Goal: Use online tool/utility: Utilize a website feature to perform a specific function

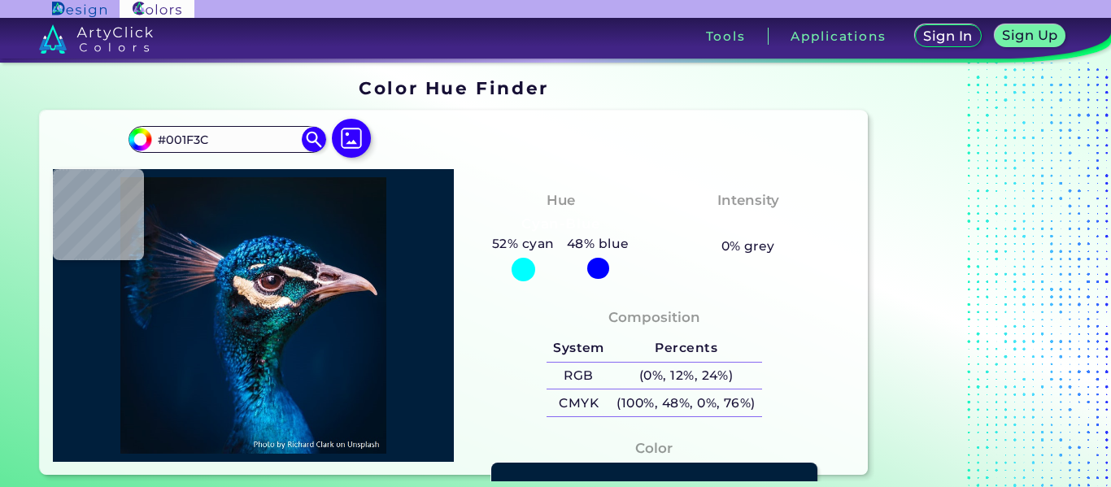
type input "#1b1c2a"
type input "#1B1C2A"
type input "#0e111a"
type input "#0E111A"
type input "#121824"
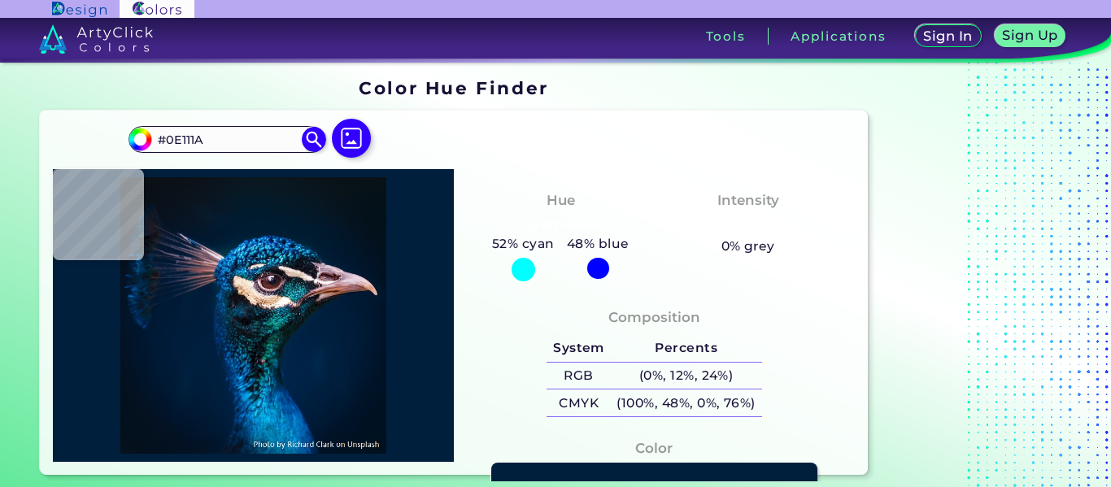
type input "#121824"
type input "#13202b"
type input "#13202B"
click at [244, 296] on div at bounding box center [253, 315] width 401 height 293
type input "#111119"
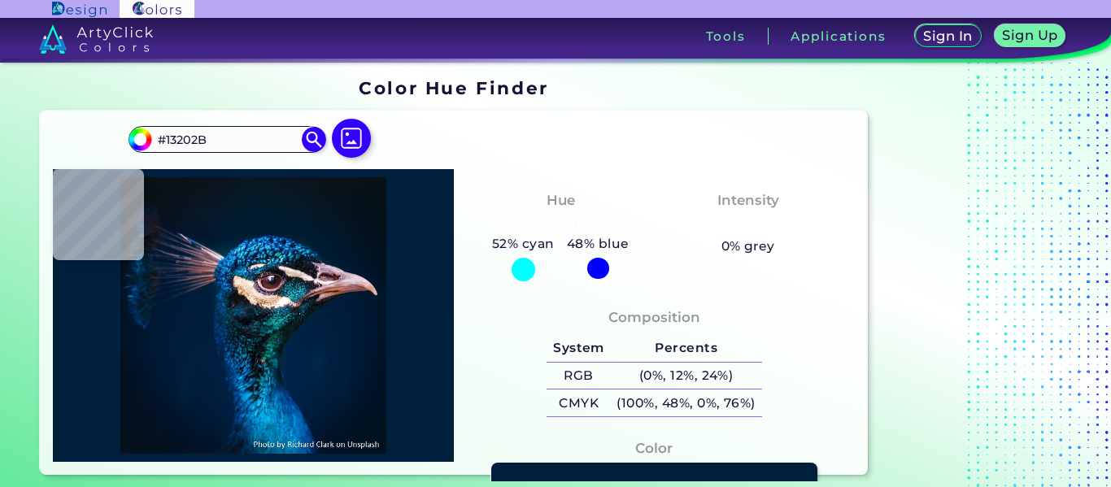
type input "#111119"
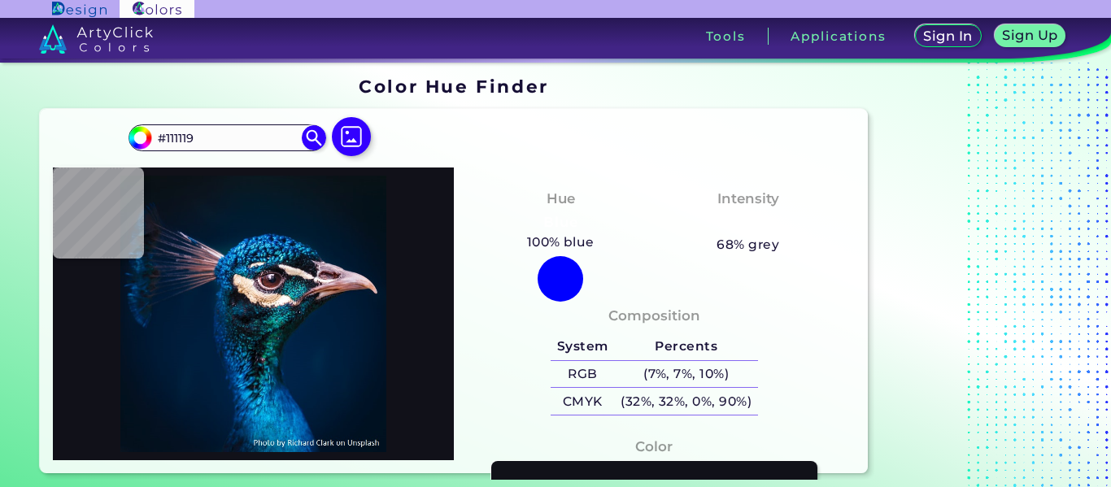
type input "#051a32"
type input "#051A32"
type input "#10243d"
type input "#10243D"
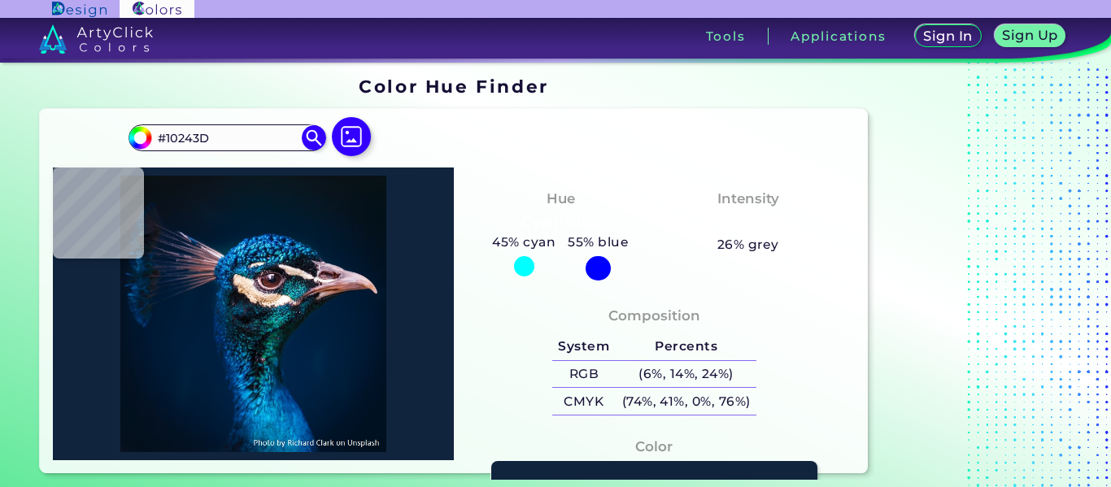
type input "#061a35"
type input "#061A35"
type input "#041831"
type input "#031831"
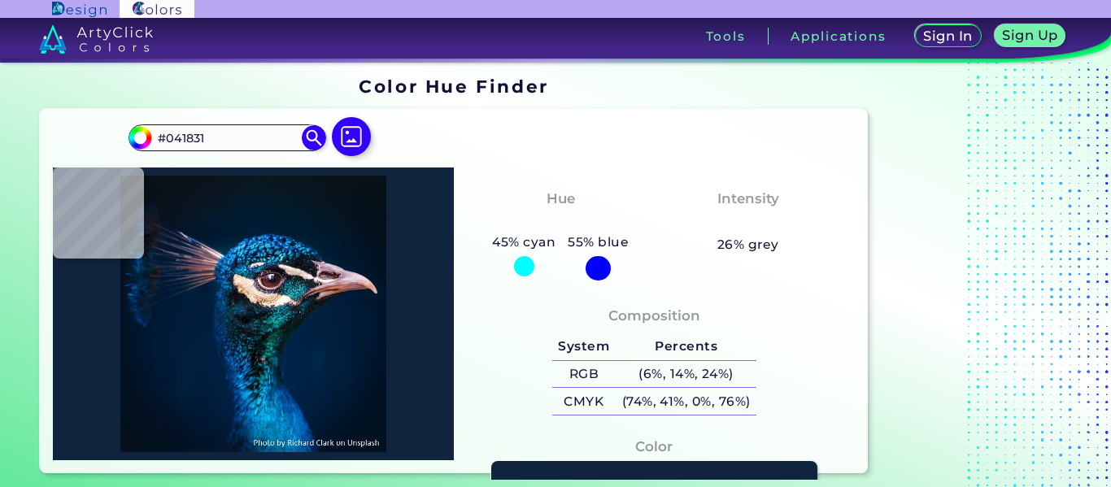
type input "#031831"
type input "#04182f"
type input "#04182F"
type input "#0b1d35"
type input "#0B1D35"
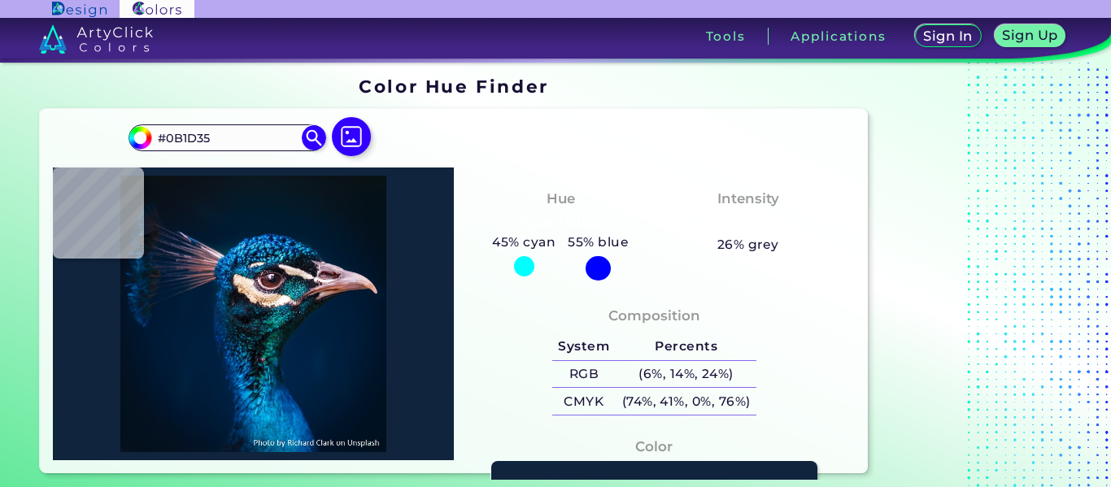
type input "#081930"
type input "#17243c"
type input "#17243C"
type input "#0f1f37"
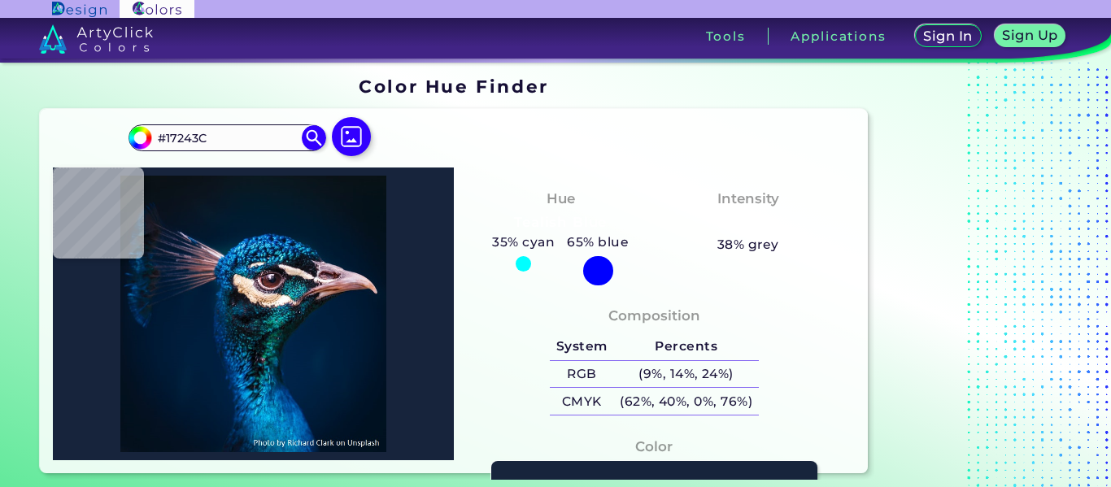
type input "#0F1F37"
type input "#03172e"
type input "#03172E"
type input "#1c253e"
type input "#1C253E"
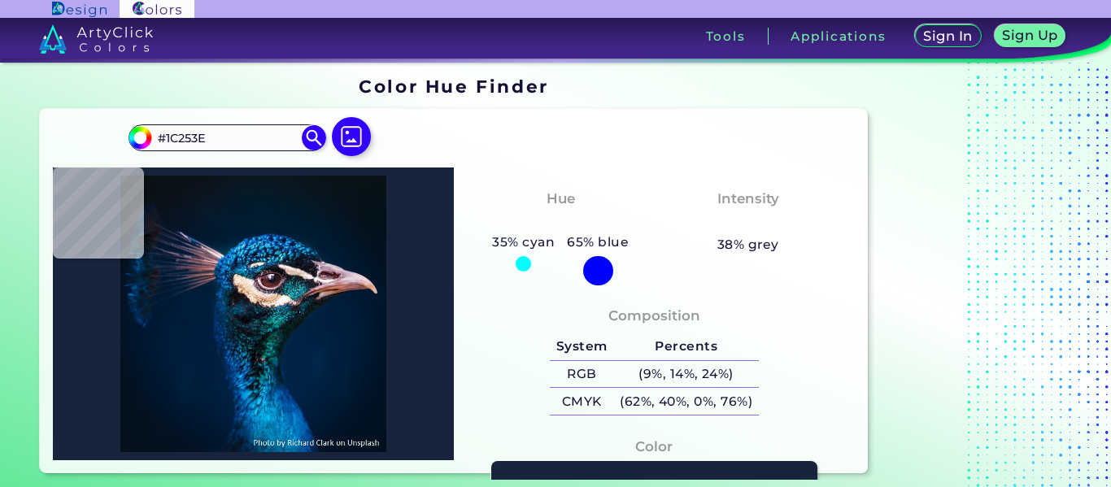
type input "#0d1a31"
type input "#0D1A31"
type input "#0b1a2d"
type input "#0B1A2D"
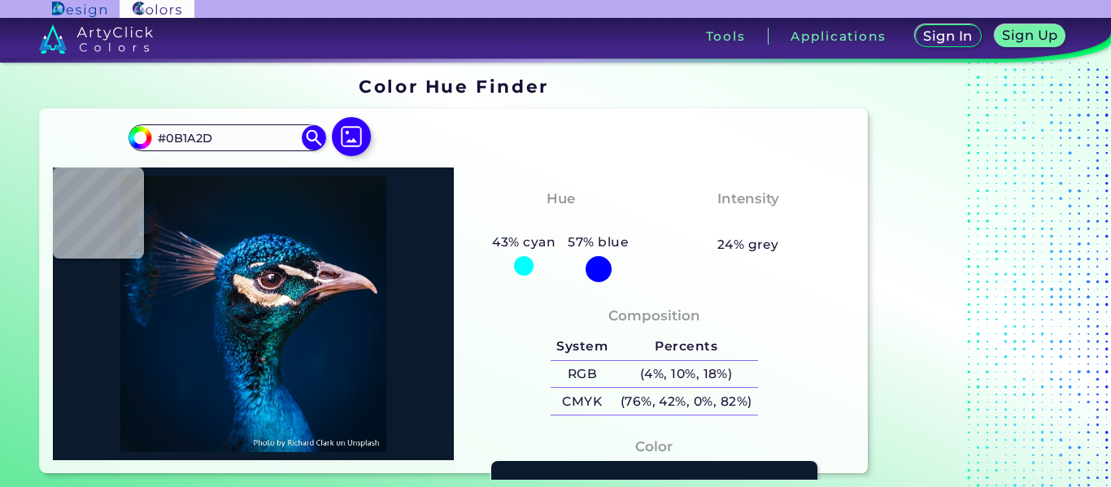
type input "#08192c"
type input "#08192C"
type input "#06172d"
type input "#06172D"
type input "#06172b"
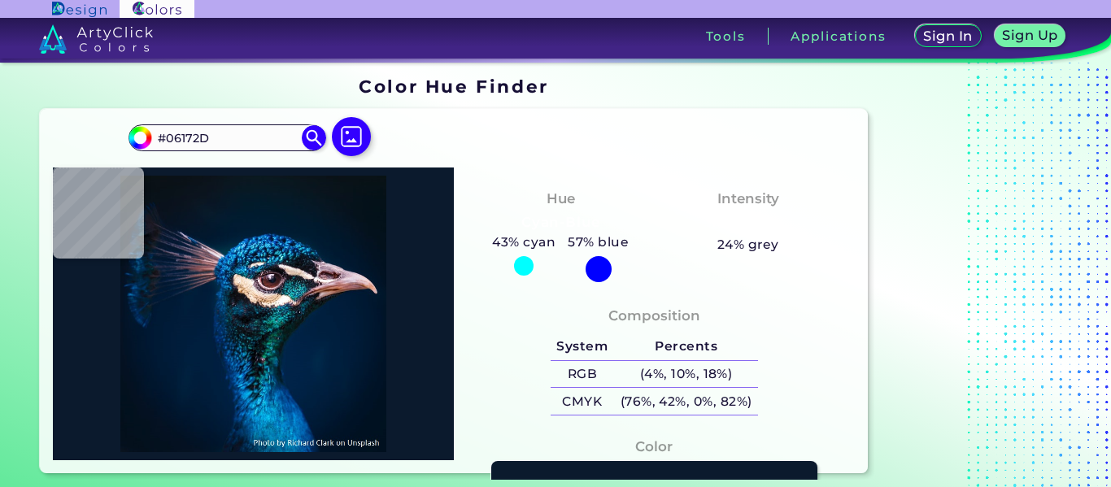
type input "#06172B"
type input "#0c2447"
type input "#0C2447"
type input "#001e36"
type input "#001E36"
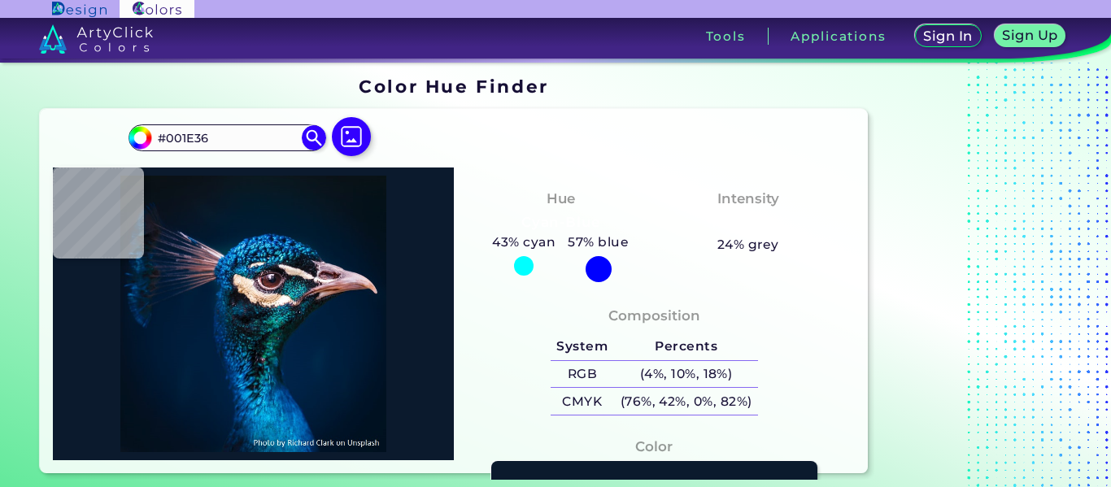
type input "#032c43"
type input "#032C43"
type input "#0579b1"
type input "#0579B1"
type input "#2da7e4"
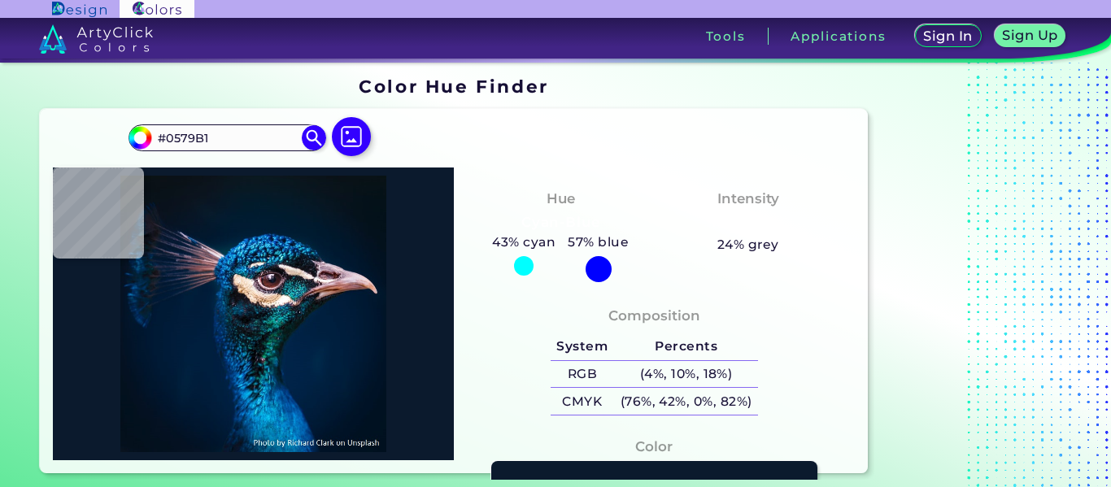
type input "#2DA7E4"
type input "#1eb6d8"
type input "#1EB6D8"
type input "#025682"
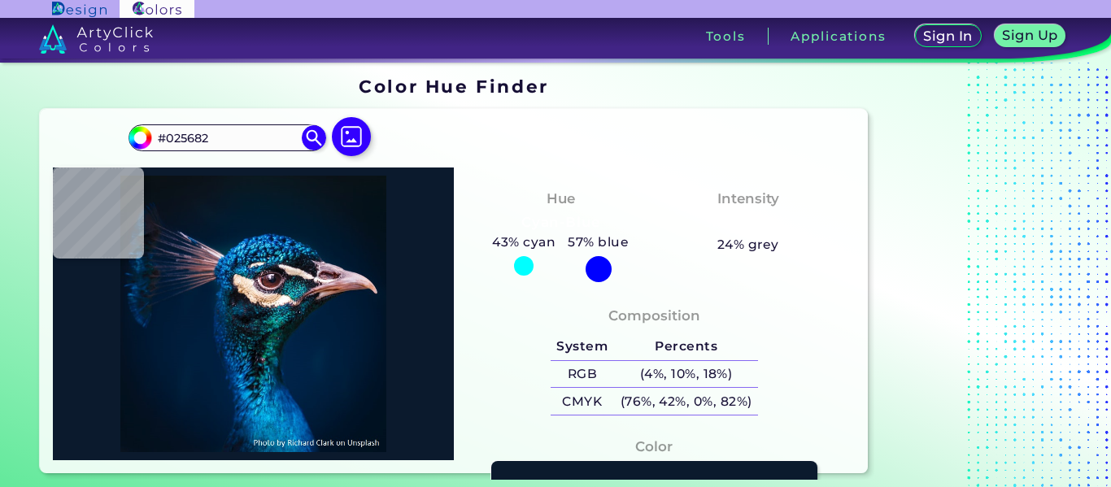
type input "#004674"
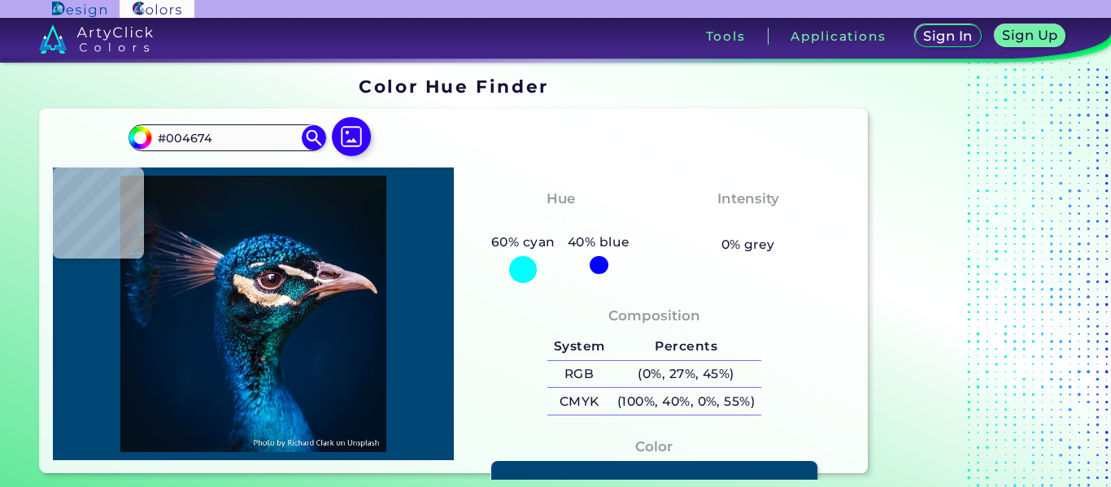
type input "#10588a"
type input "#10588A"
type input "#00245b"
type input "#00245B"
type input "#01407f"
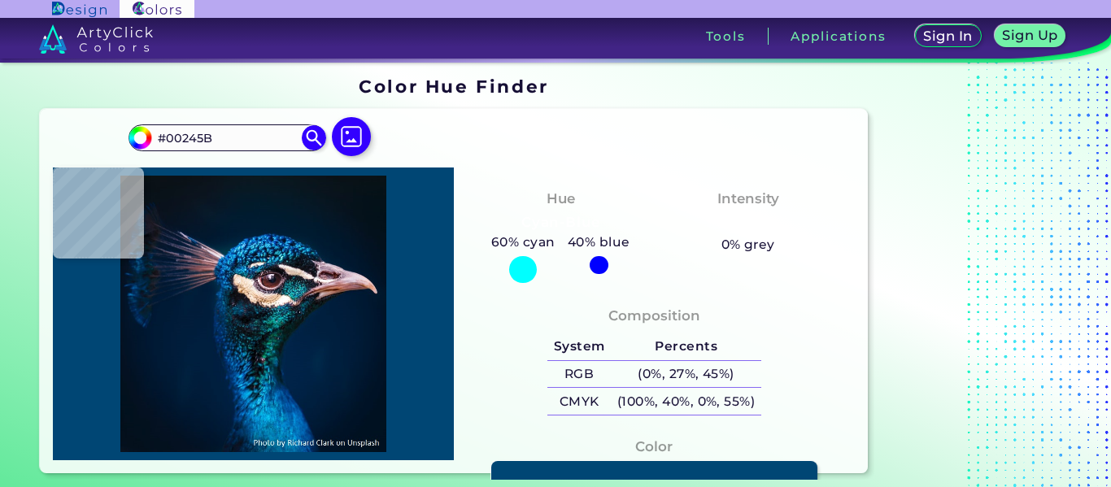
type input "#01407F"
type input "#0b5e9f"
type input "#0B5E9F"
type input "#1466aa"
type input "#1466AA"
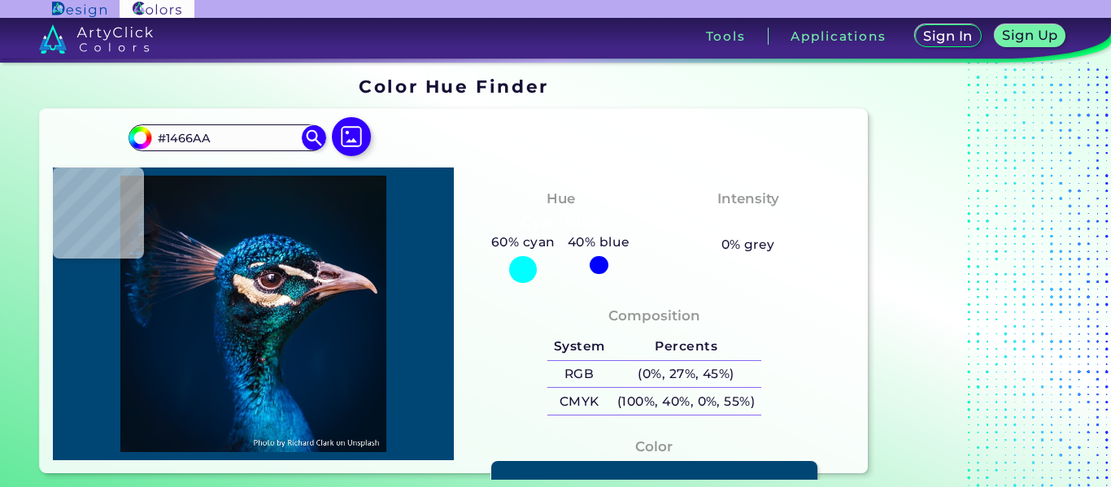
type input "#002e61"
type input "#002E61"
type input "#042a5a"
type input "#042A5A"
type input "#033764"
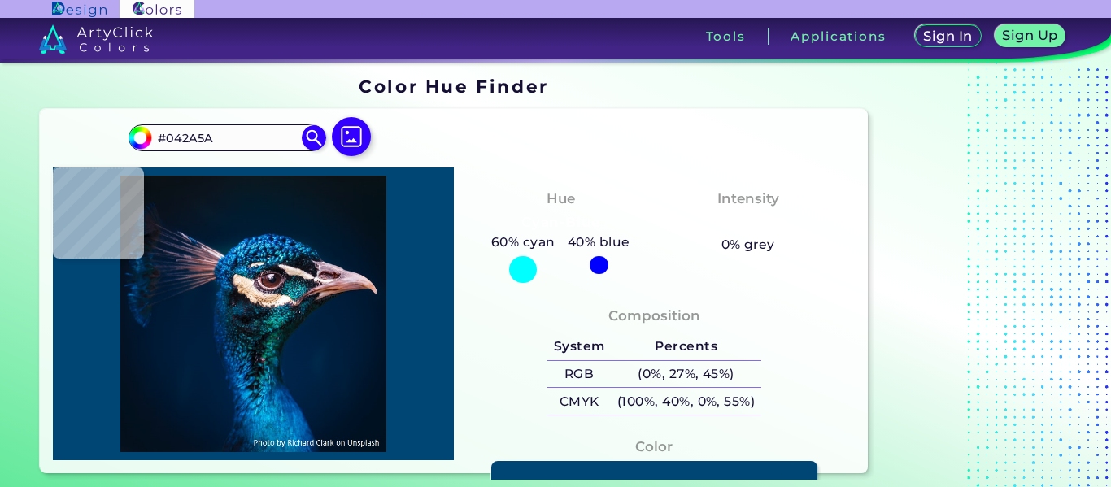
type input "#033764"
type input "#04578f"
type input "#04578F"
type input "#0f73b9"
type input "#0F73B9"
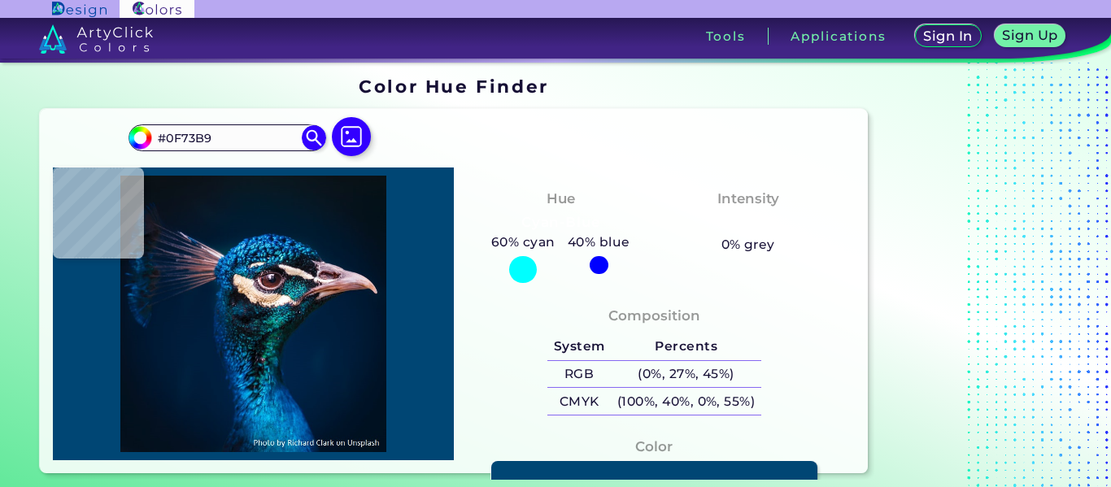
type input "#098ac8"
type input "#098AC8"
type input "#066c9f"
type input "#066C9F"
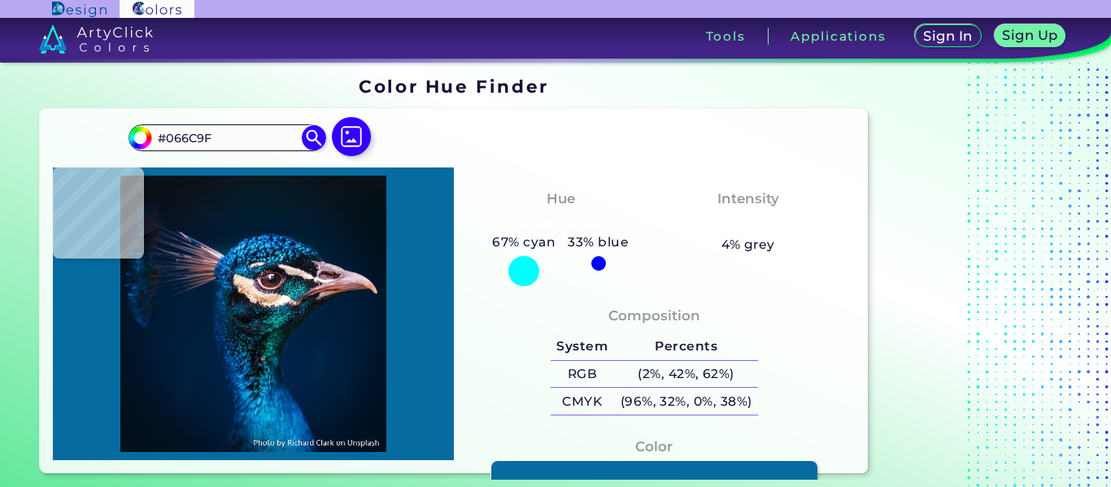
type input "#1192b6"
type input "#1192B6"
type input "#043e59"
type input "#043E59"
type input "#dfcab6"
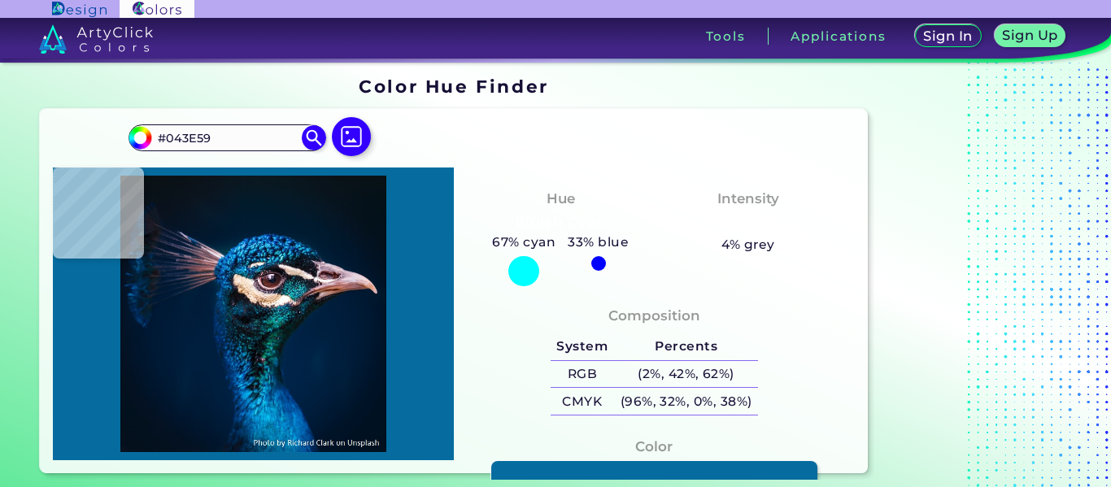
type input "#DFCAB6"
type input "#f7e4db"
type input "#F7E4DB"
type input "#fde4ce"
type input "#FDE4CE"
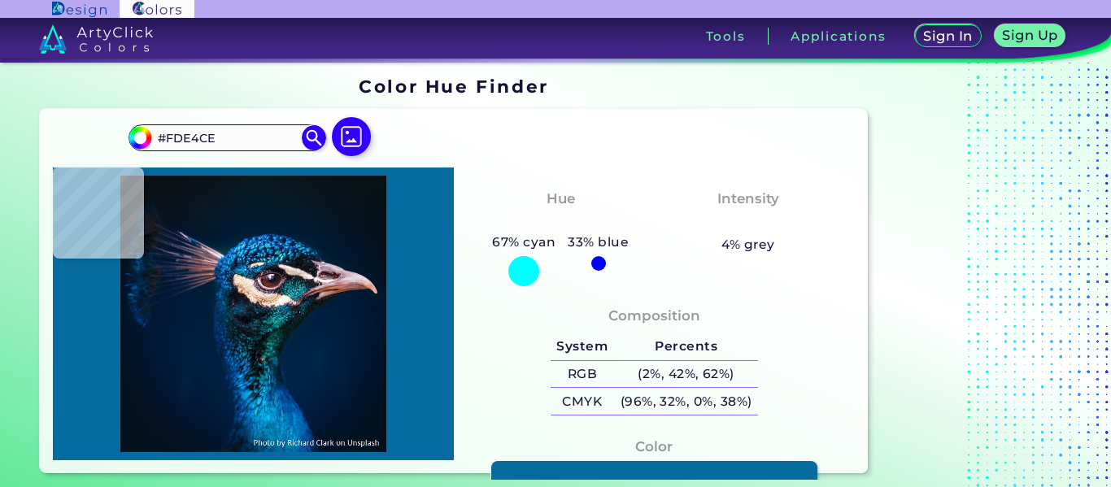
type input "#f6dfc1"
type input "#F6DFC1"
type input "#f6d5bd"
type input "#F6D5BD"
type input "#ae8a6f"
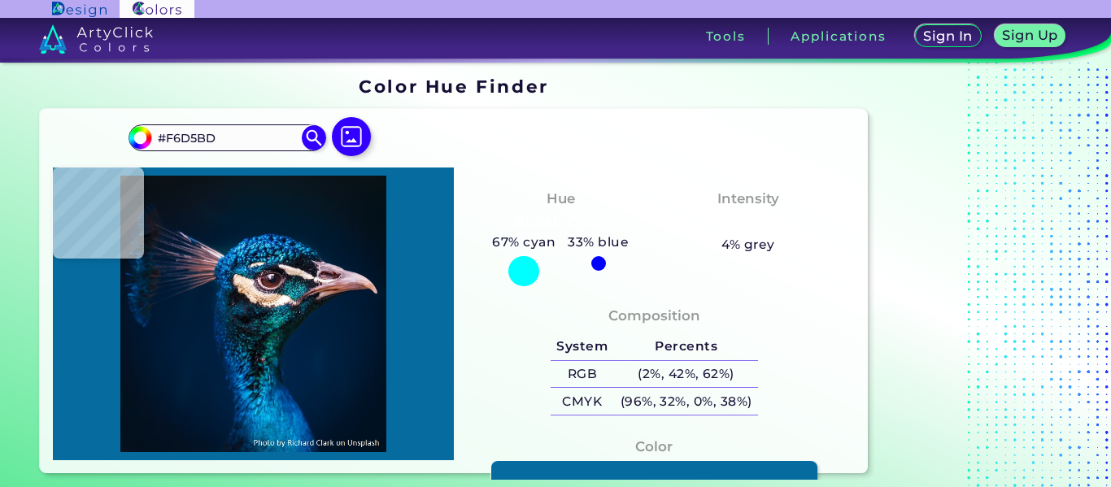
type input "#AE8A6F"
type input "#eaceb8"
type input "#EACEB8"
type input "#f3d6c0"
type input "#F3D6C0"
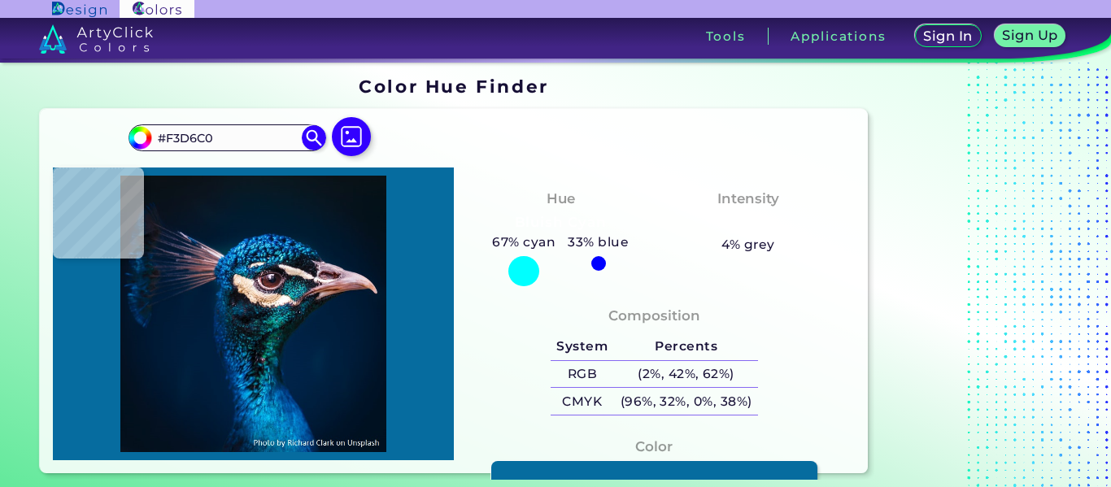
type input "#feefdd"
type input "#FEEFDD"
type input "#efd6bf"
type input "#EFD6BF"
type input "#f4d3b8"
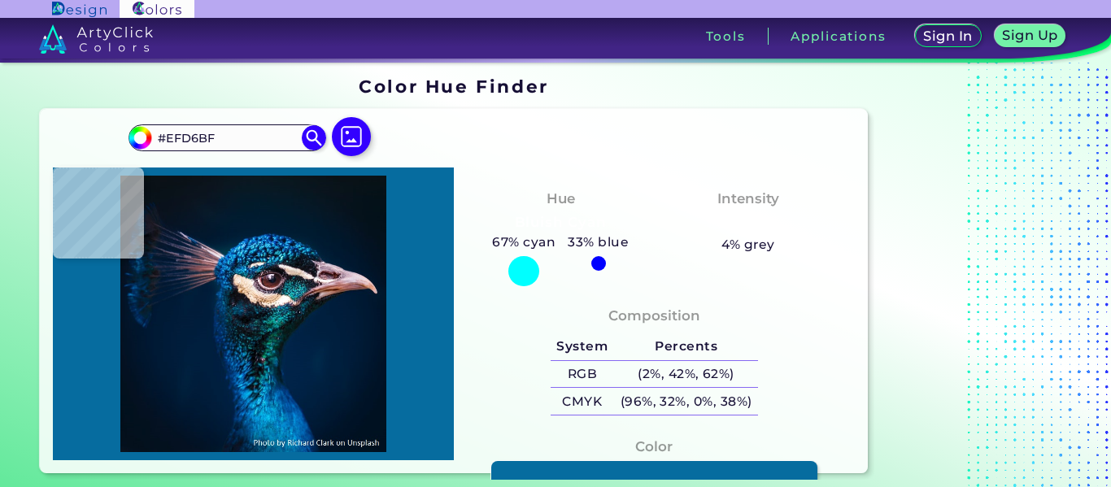
type input "#F4D3B8"
type input "#f8dcc6"
type input "#F8DCC6"
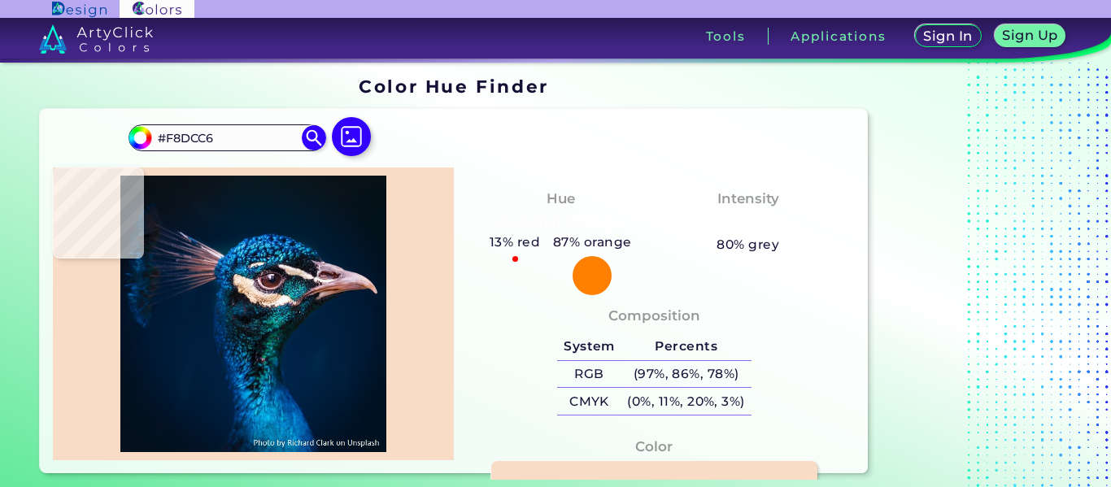
type input "#e4c8b6"
type input "#E4C8B6"
type input "#f8dcc6"
type input "#F8DCC6"
type input "#fadabf"
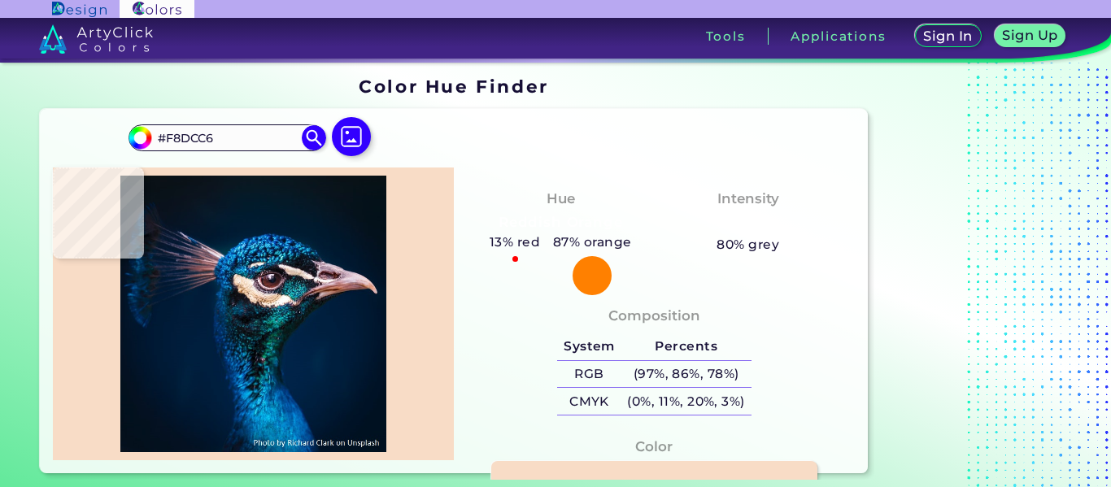
type input "#FADABF"
type input "#181321"
type input "#161012"
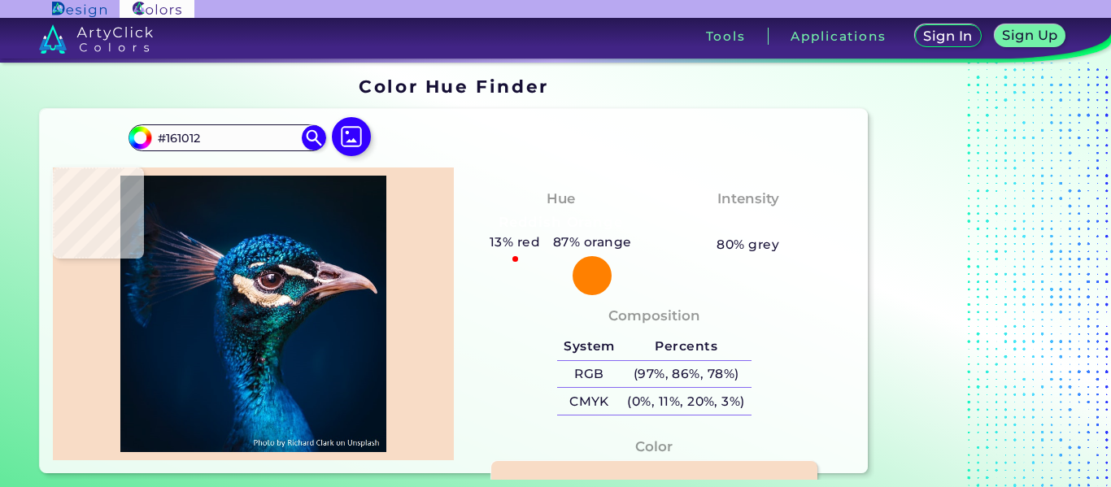
type input "#111114"
type input "#0a0c0e"
type input "#0A0C0E"
type input "#120f13"
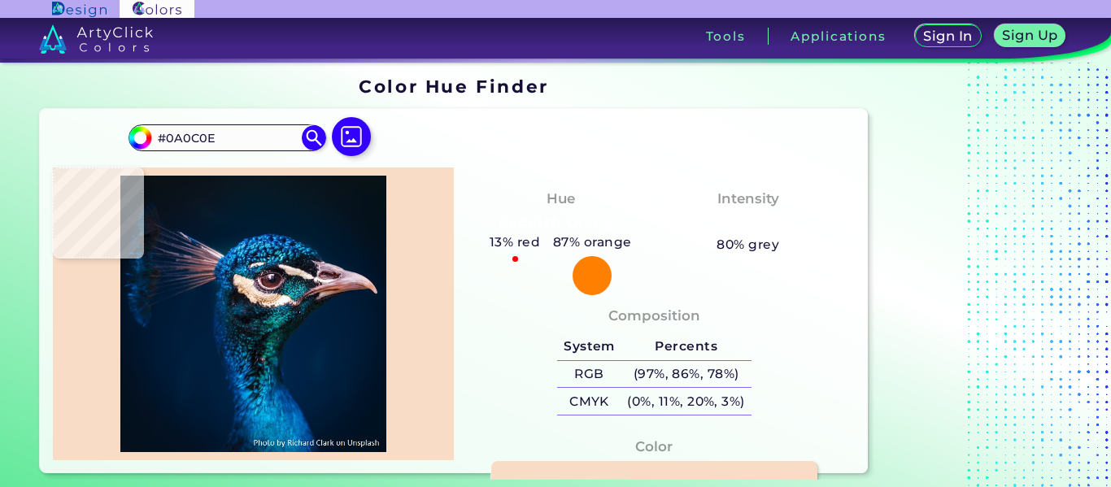
type input "#120F13"
type input "#1a1722"
type input "#1A1722"
type input "#ceb190"
type input "#CEB190"
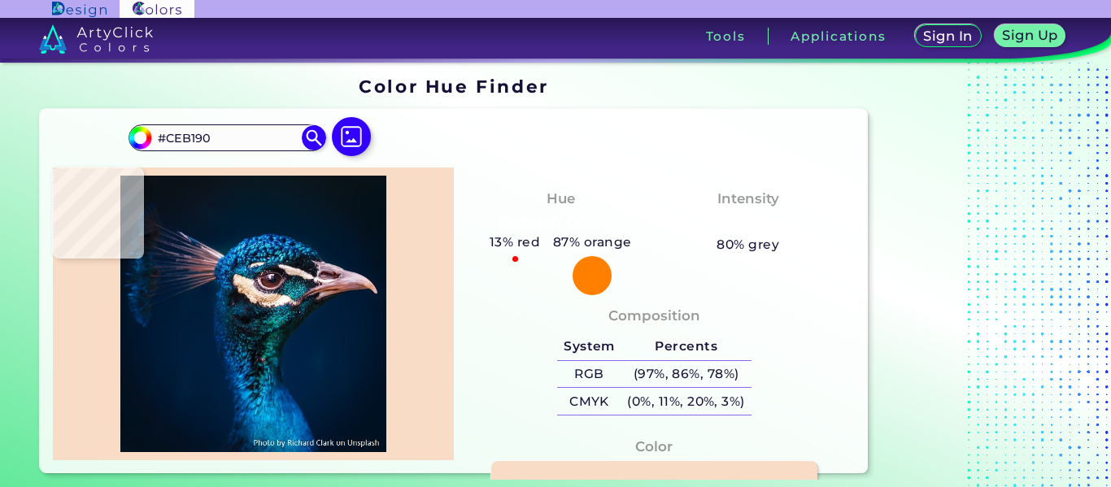
type input "#f9e0c6"
type input "#F9E0C6"
type input "#f8dec8"
type input "#F8DEC8"
type input "#f7e2cd"
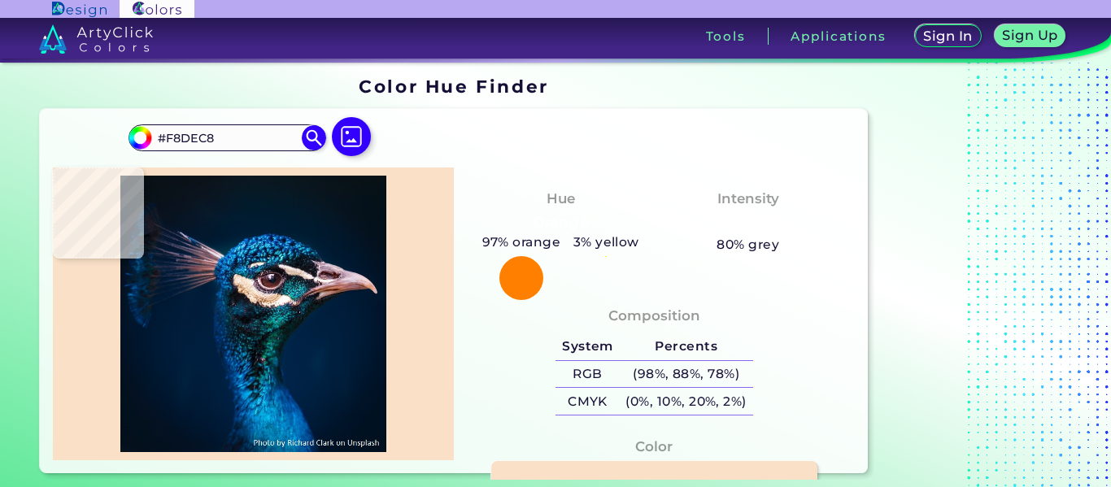
type input "#F7E2CD"
type input "#f9f2df"
type input "#F9F2DF"
type input "#fdf3e8"
type input "#FDF3E8"
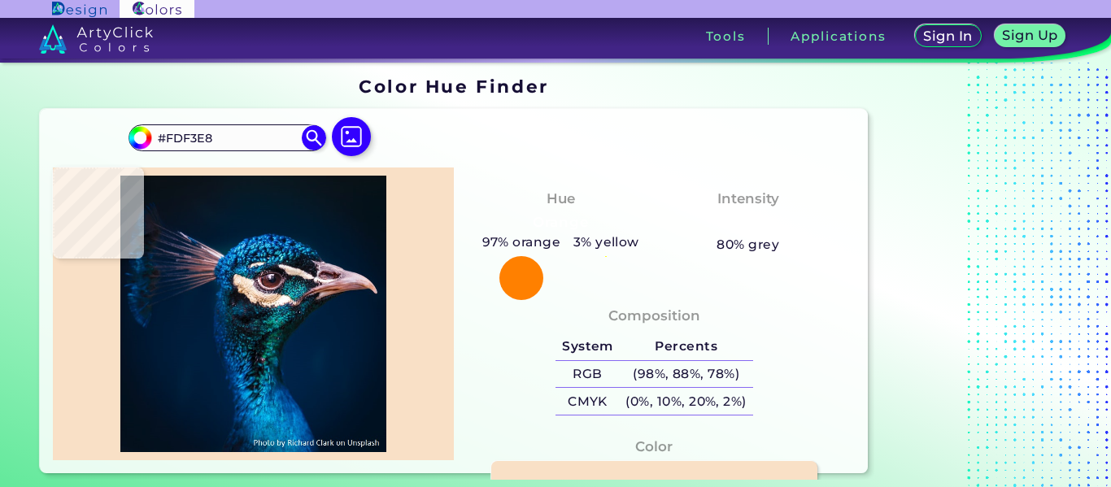
type input "#fdead9"
type input "#FDEAD9"
type input "#fdf0e7"
type input "#FDF0E7"
type input "#f6e8d5"
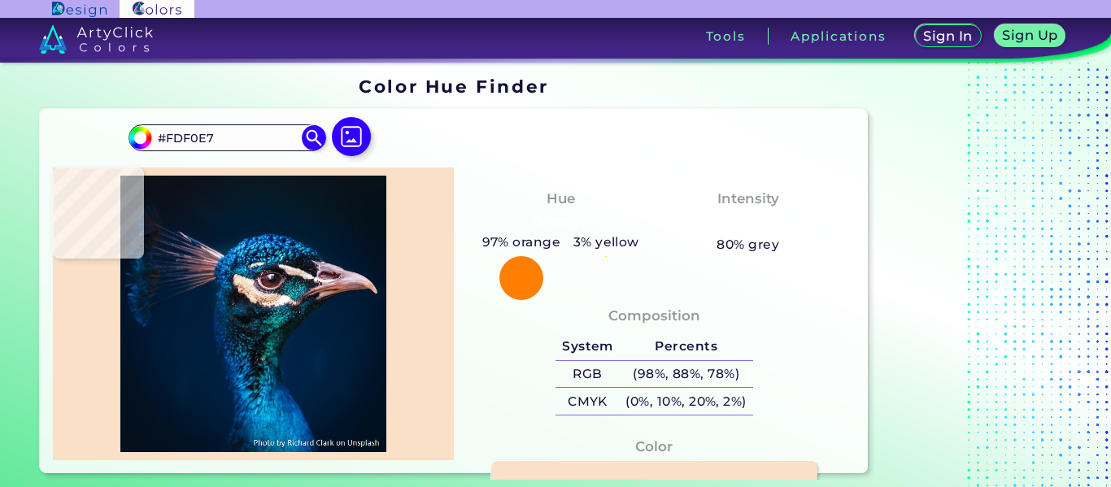
type input "#F6E8D5"
type input "#f1e4d3"
type input "#F1E4D3"
type input "#f1dcc8"
type input "#F1DCC8"
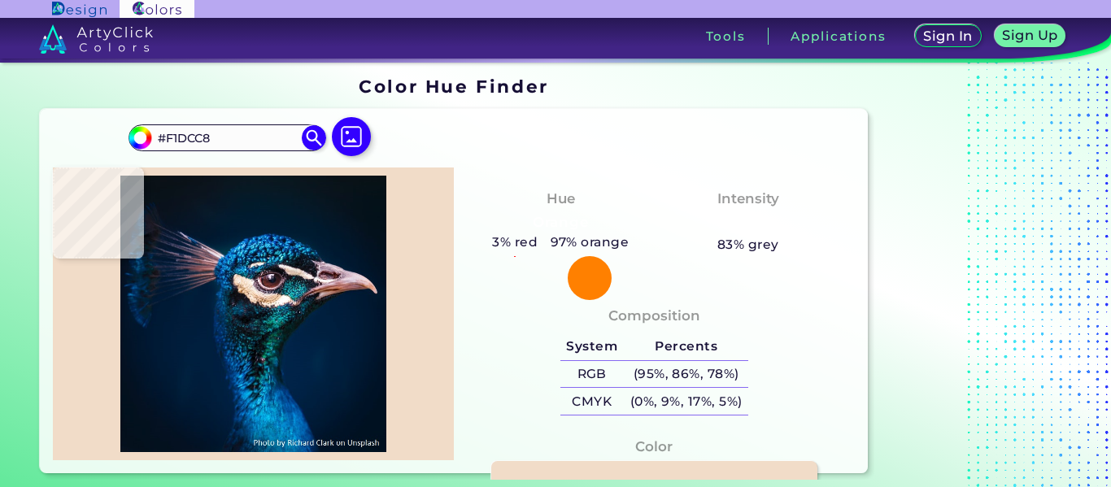
type input "#f7e6d6"
type input "#F7E6D6"
type input "#f4dec5"
type input "#F4DEC5"
type input "#f6e2c9"
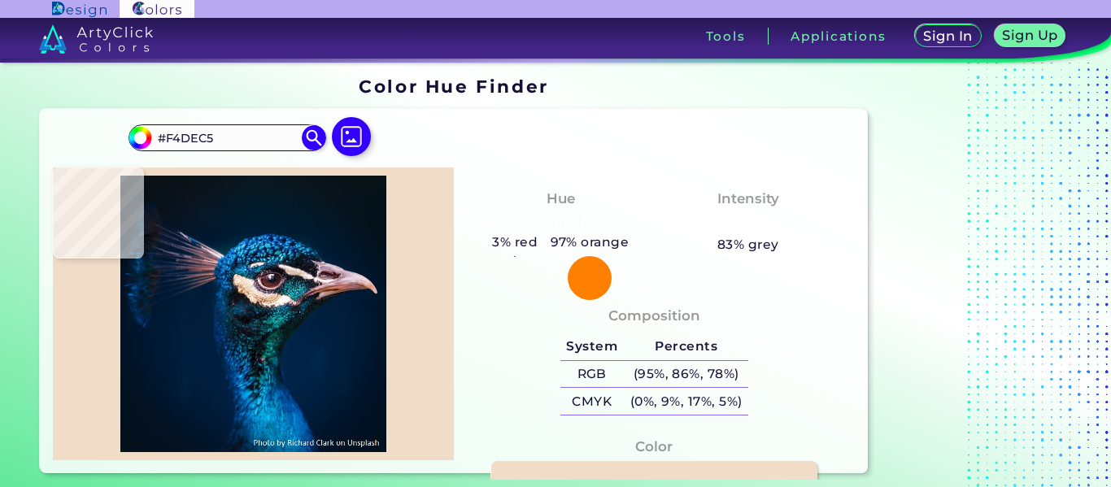
type input "#F6E2C9"
type input "#f9dabc"
type input "#F9DABC"
type input "#dfc1a8"
type input "#DFC1A8"
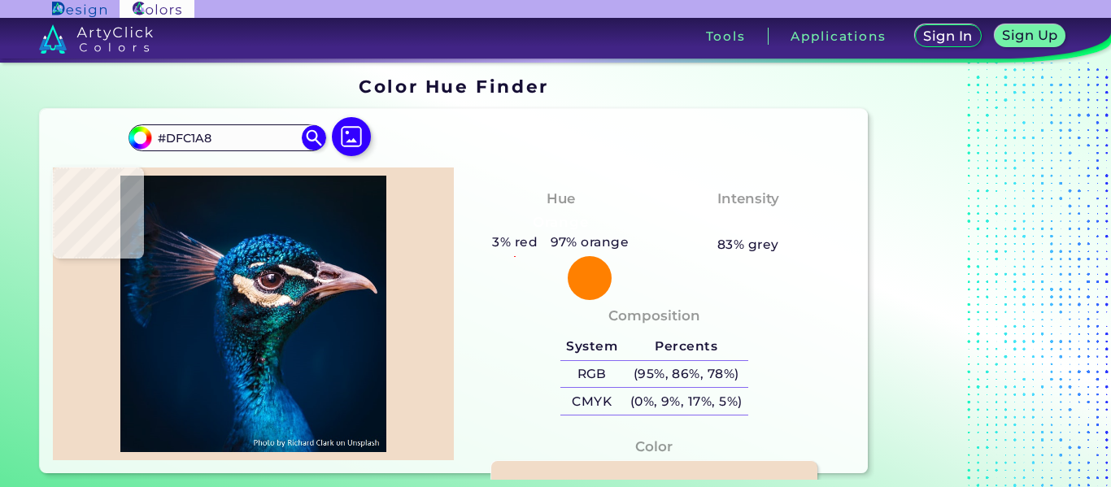
type input "#e7ceb6"
type input "#E7CEB6"
type input "#f8e3cb"
type input "#F8E3CB"
type input "#f3d8be"
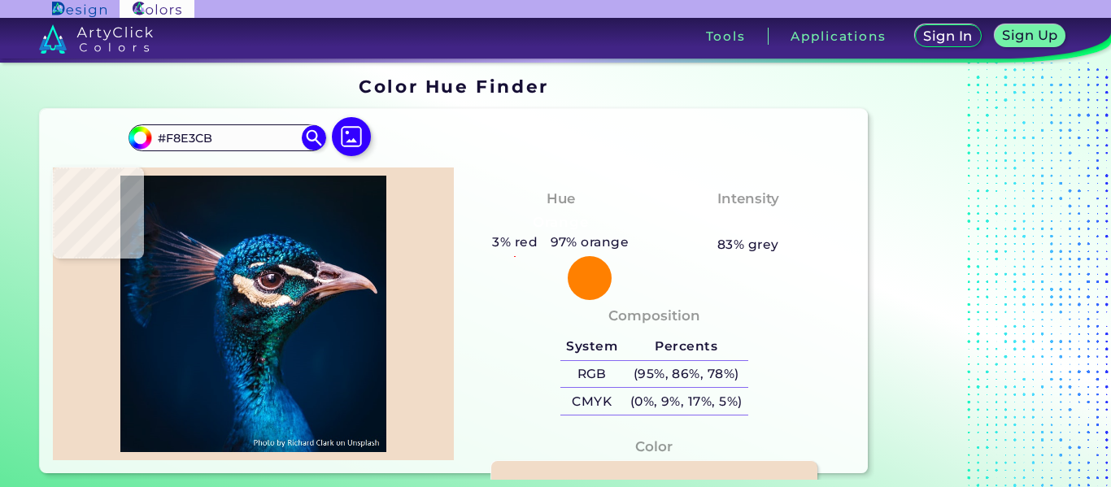
type input "#F3D8BE"
type input "#e4c6ac"
type input "#E4C6AC"
type input "#daaf8f"
type input "#DAAF8F"
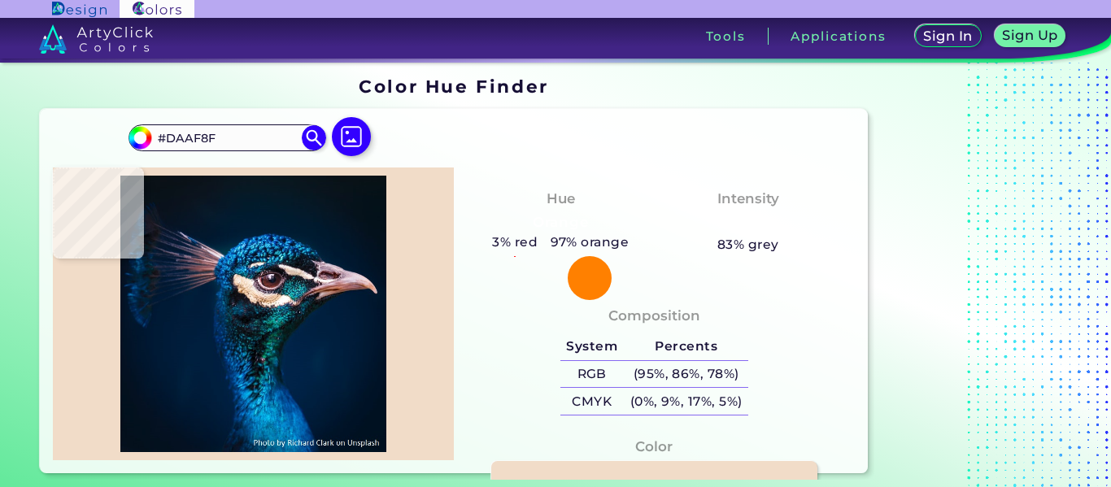
type input "#d8b190"
type input "#D8B190"
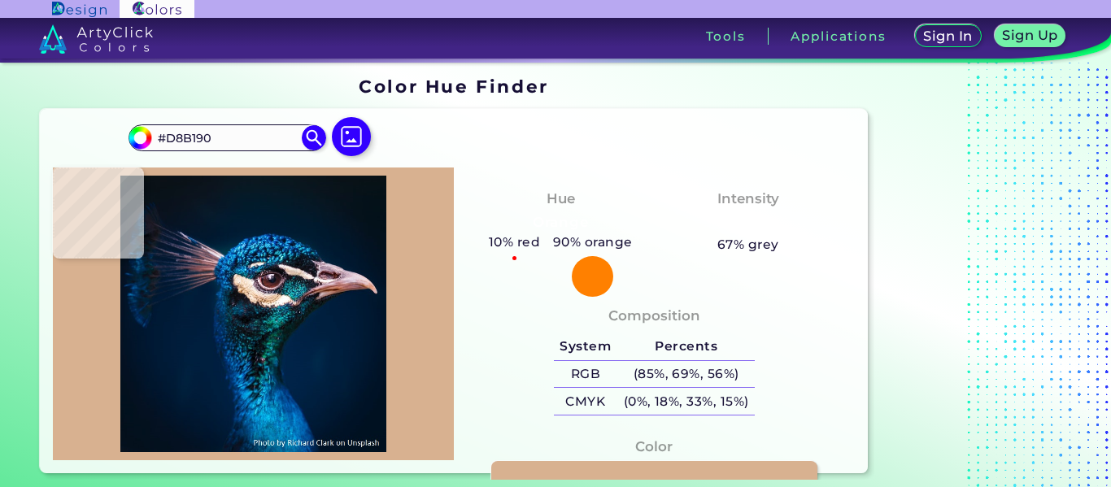
type input "#f9d8bf"
type input "#F9D8BF"
type input "#fde7d0"
type input "#FDE7D0"
type input "#feeee3"
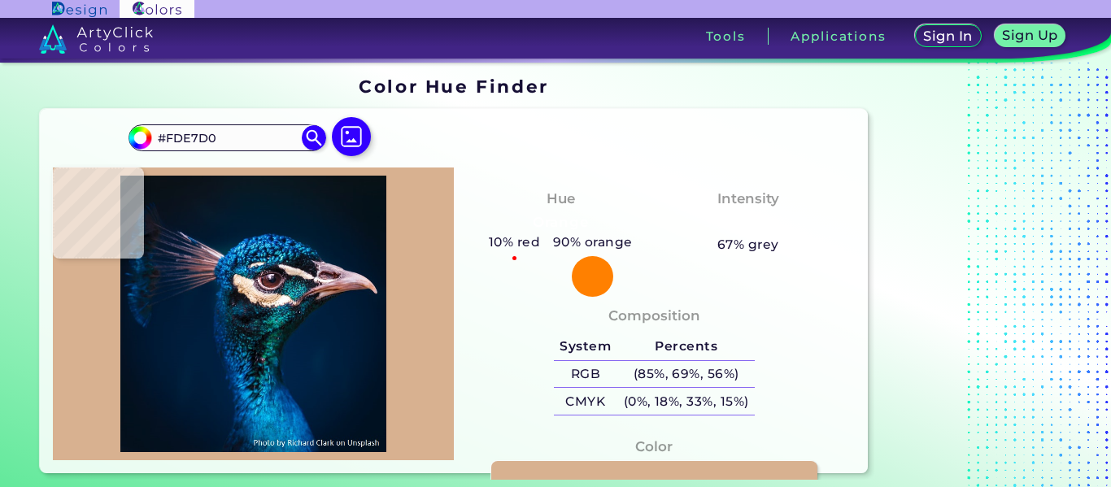
type input "#FEEEE3"
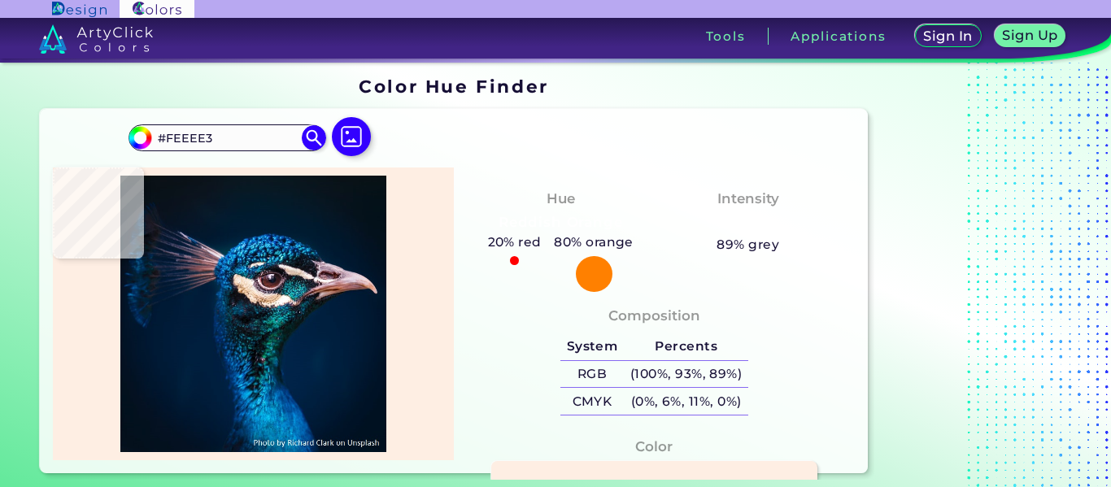
click at [256, 293] on img at bounding box center [253, 314] width 385 height 277
click at [356, 147] on img at bounding box center [352, 136] width 47 height 47
click at [0, 0] on input "file" at bounding box center [0, 0] width 0 height 0
click at [219, 270] on img at bounding box center [253, 314] width 385 height 277
type input "#0a4063"
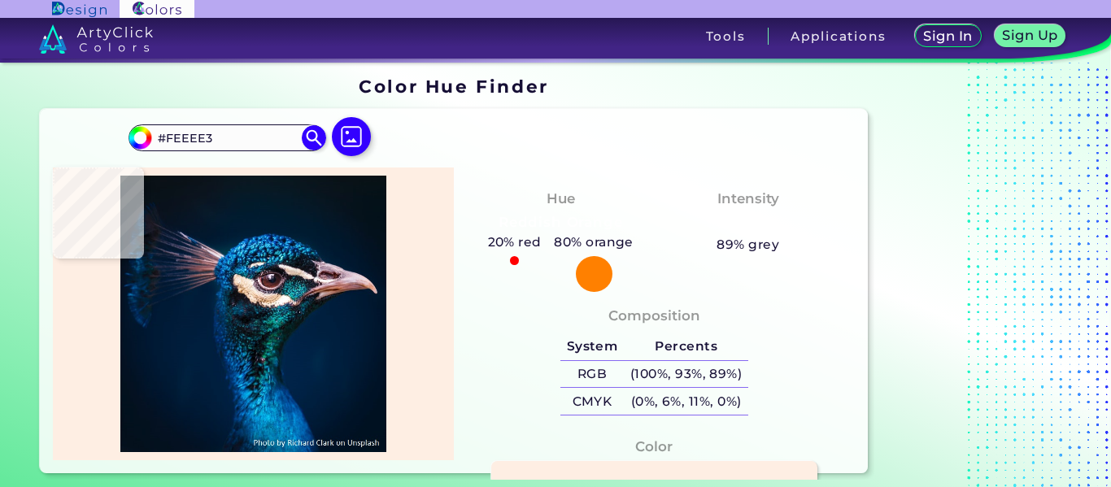
type input "#0A4063"
type input "#00223c"
type input "#00223C"
type input "#0a344e"
type input "#0A344E"
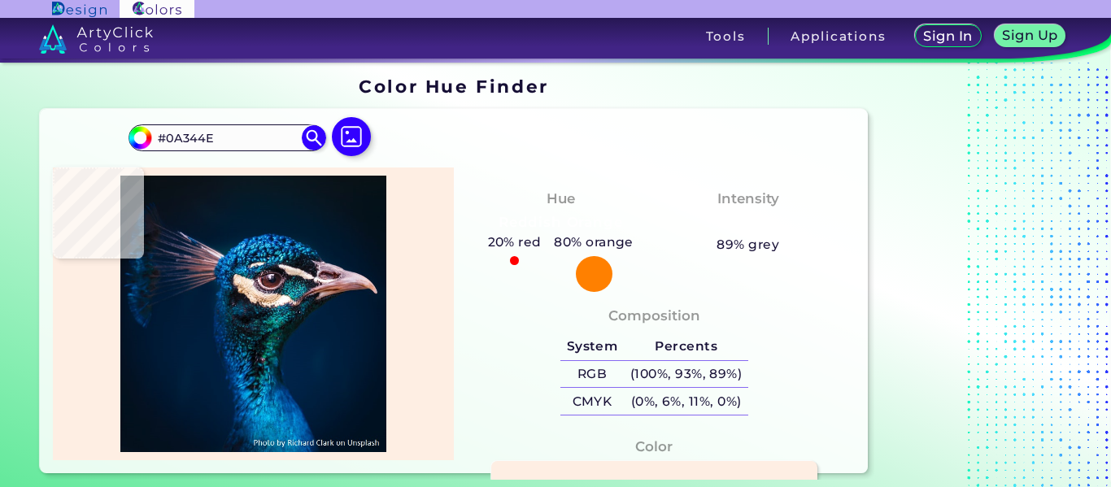
scroll to position [56, 0]
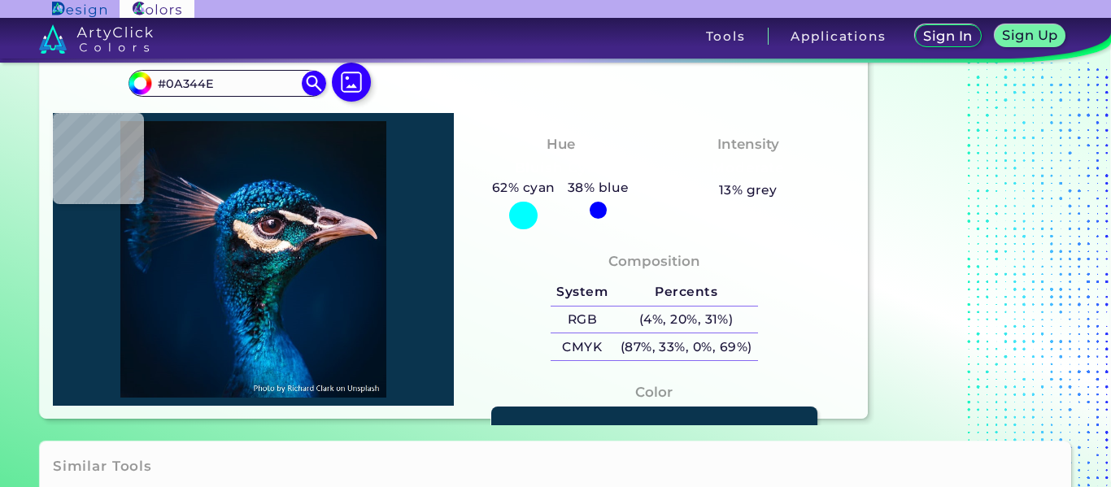
type input "#00334a"
type input "#00334A"
type input "#06212f"
type input "#06212F"
type input "#071318"
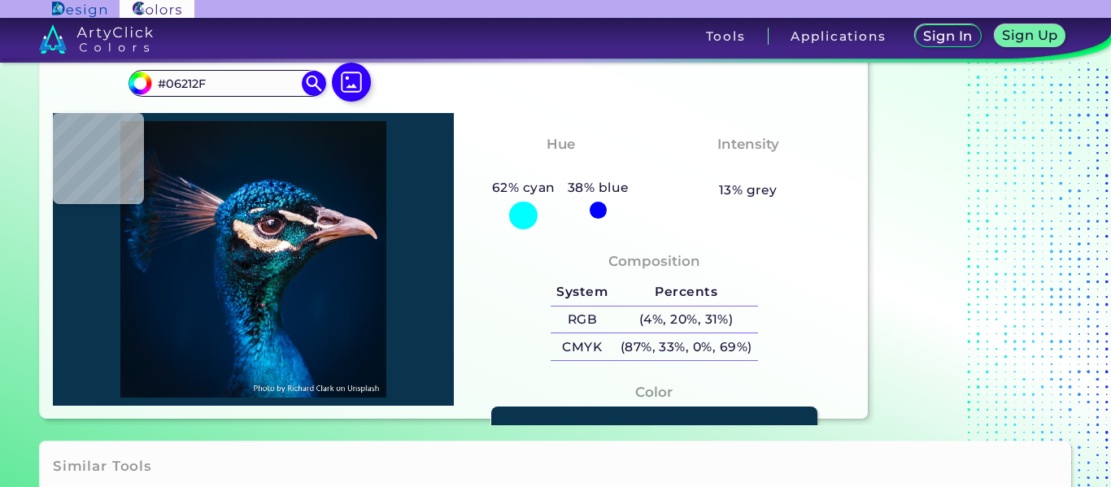
type input "#071318"
type input "#00090b"
type input "#00090B"
type input "#000810"
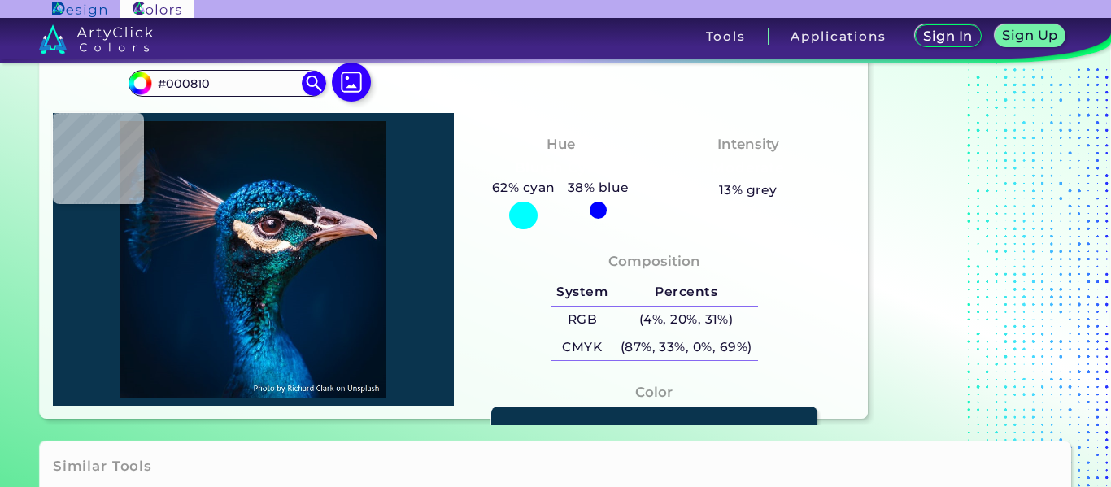
type input "#000308"
type input "#080b10"
type input "#080B10"
